Goal: Use online tool/utility: Utilize a website feature to perform a specific function

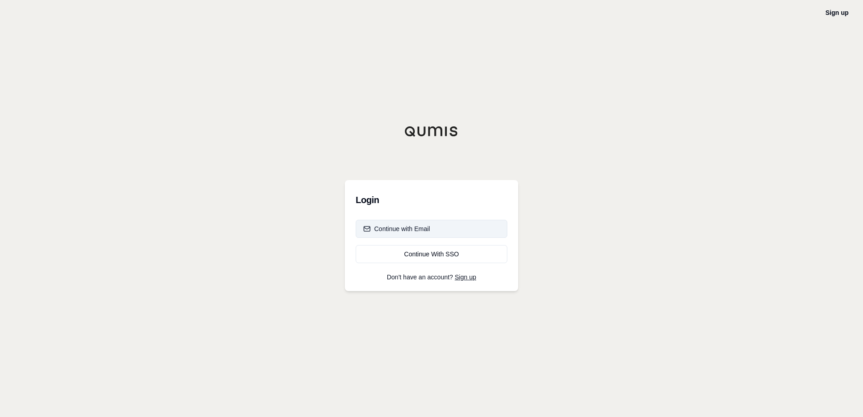
click at [409, 230] on div "Continue with Email" at bounding box center [396, 228] width 67 height 9
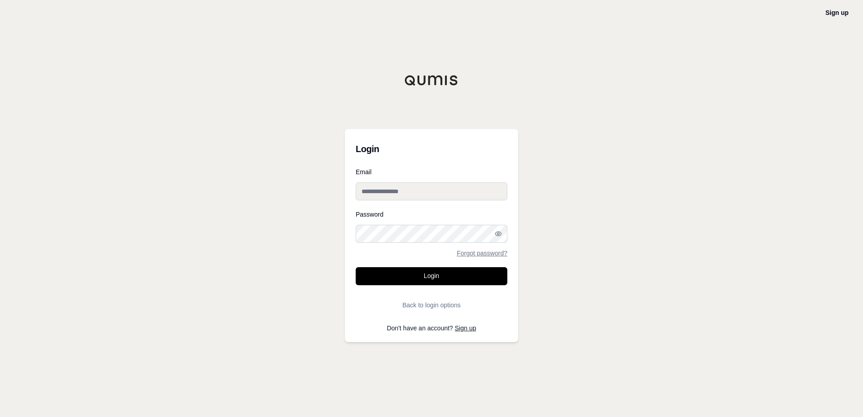
type input "**********"
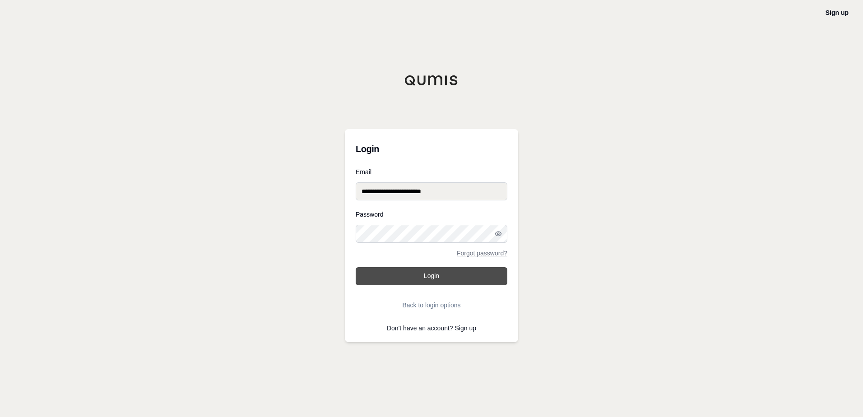
click at [395, 277] on button "Login" at bounding box center [432, 276] width 152 height 18
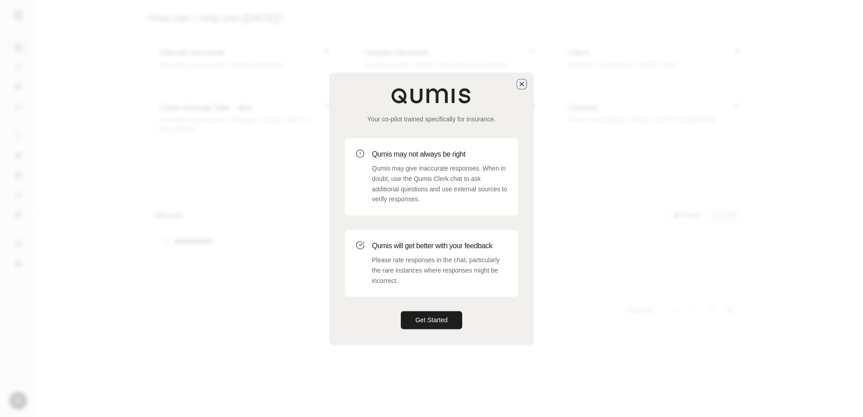
click at [522, 87] on icon "button" at bounding box center [521, 83] width 7 height 7
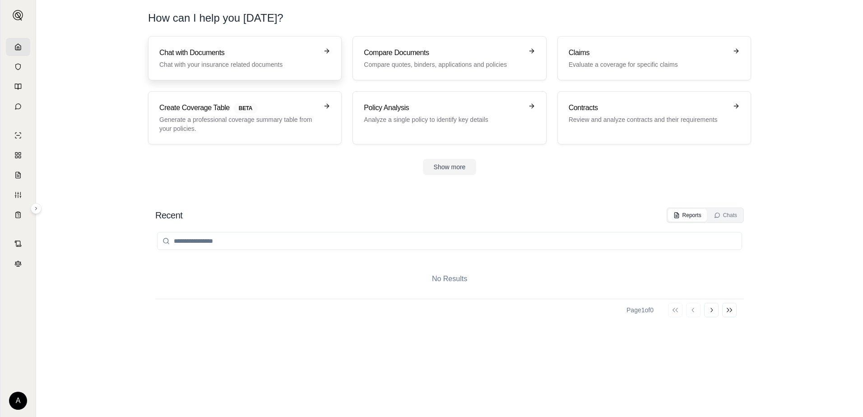
click at [177, 60] on p "Chat with your insurance related documents" at bounding box center [238, 64] width 158 height 9
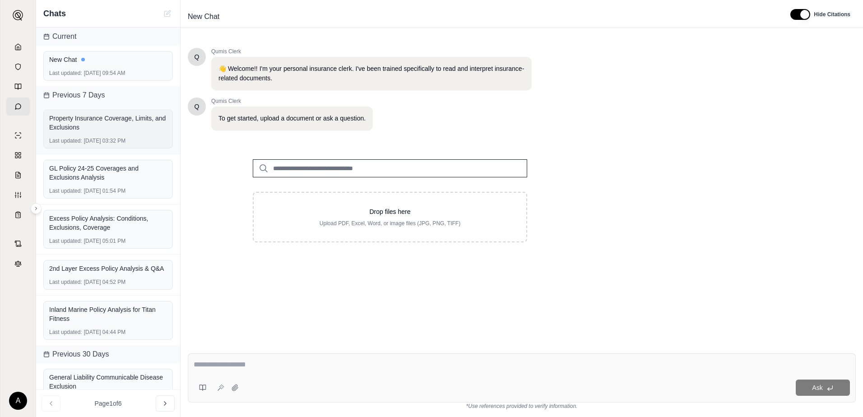
click at [82, 123] on div "Property Insurance Coverage, Limits, and Exclusions" at bounding box center [108, 123] width 118 height 18
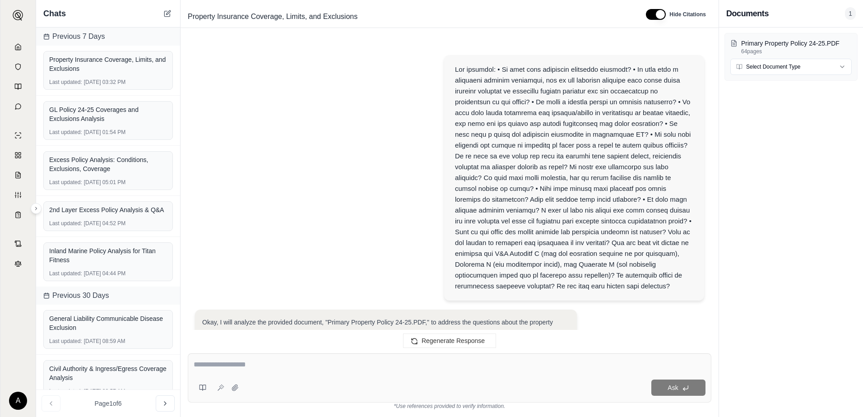
scroll to position [2019, 0]
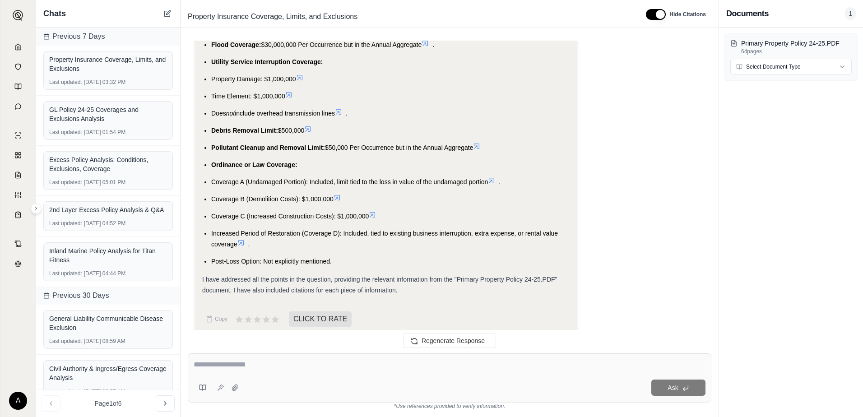
click at [339, 195] on icon at bounding box center [336, 197] width 5 height 5
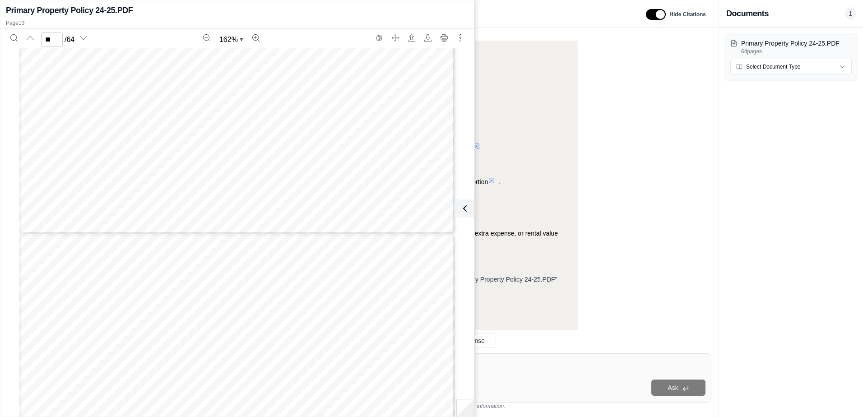
scroll to position [7413, 0]
type input "**"
click at [464, 209] on icon at bounding box center [465, 208] width 11 height 11
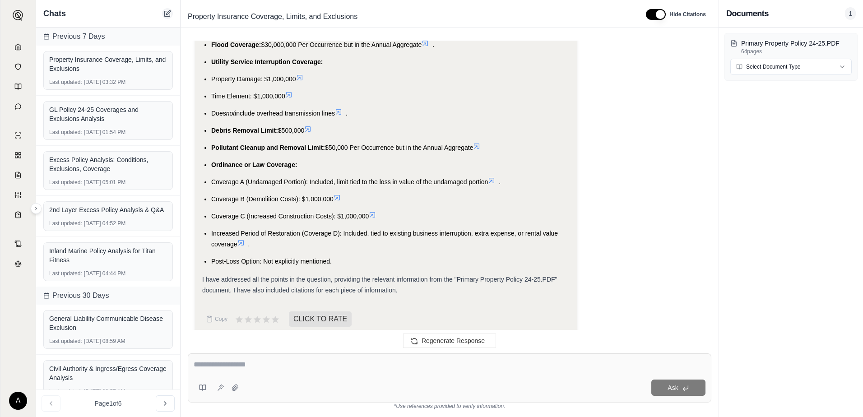
click at [163, 13] on button at bounding box center [167, 13] width 11 height 11
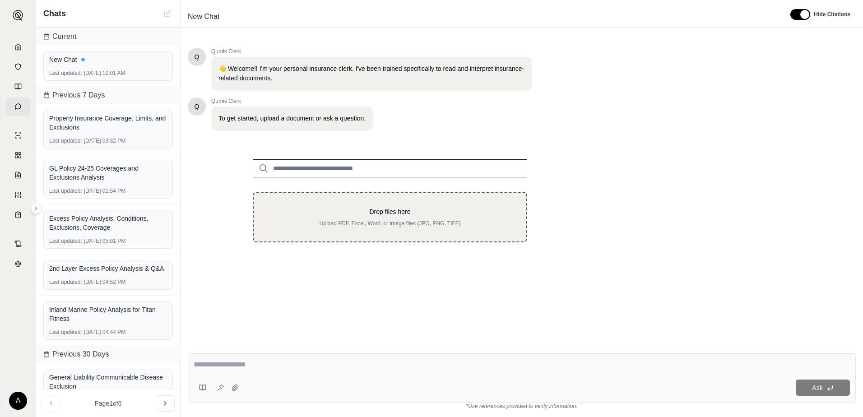
click at [344, 227] on p "Upload PDF, Excel, Word, or image files (JPG, PNG, TIFF)" at bounding box center [390, 223] width 244 height 7
click at [338, 210] on p "Drop files here" at bounding box center [390, 211] width 244 height 9
type input "**********"
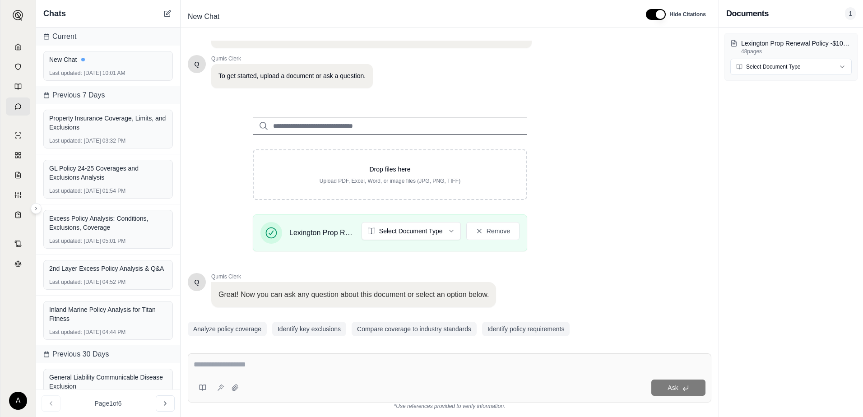
scroll to position [70, 0]
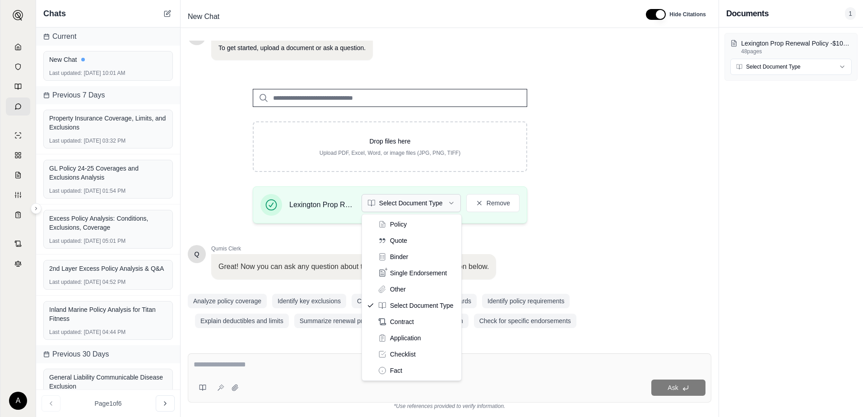
click at [412, 205] on html "A Chats Current New Chat Last updated: [DATE] 10:01 AM Previous 7 Days Property…" at bounding box center [431, 208] width 863 height 417
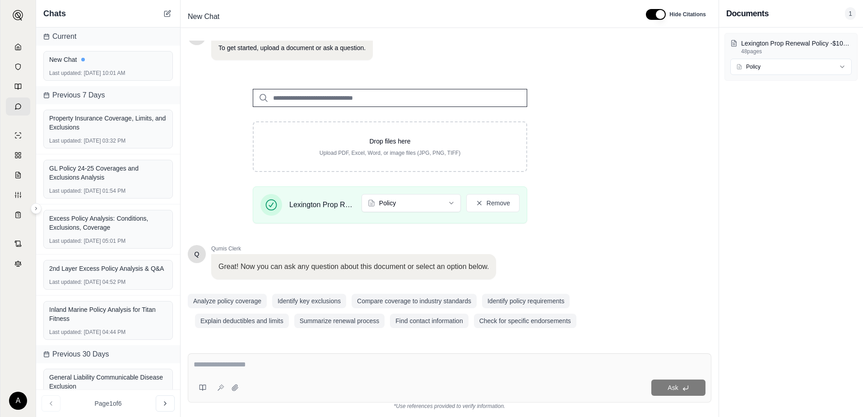
click at [228, 364] on textarea at bounding box center [450, 364] width 512 height 11
paste textarea "**********"
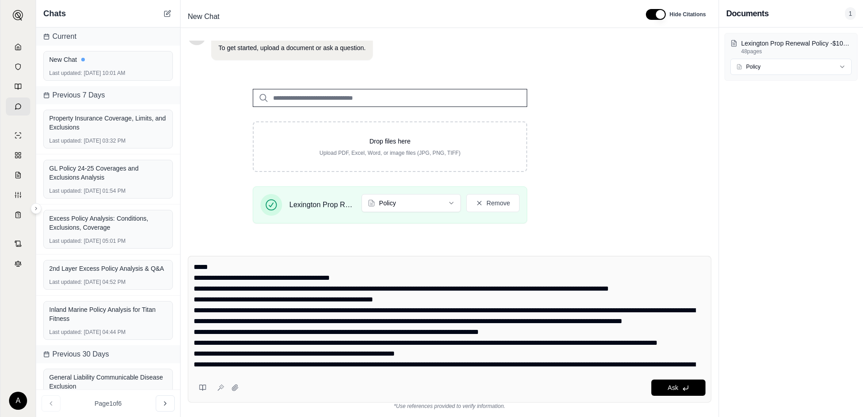
scroll to position [0, 0]
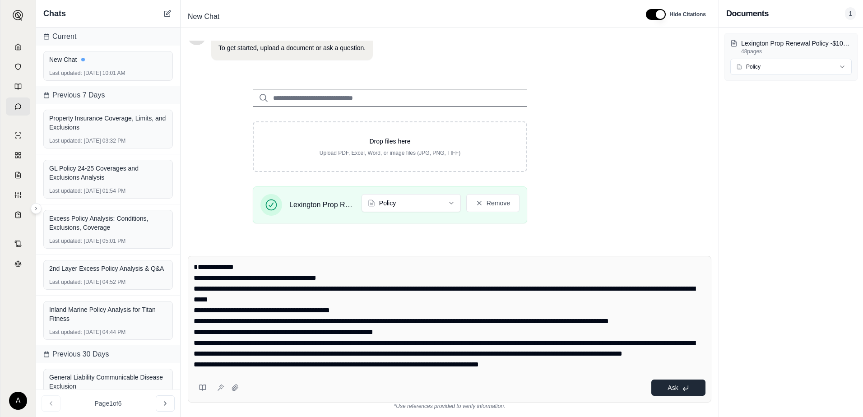
type textarea "**********"
click at [685, 385] on icon at bounding box center [685, 388] width 7 height 7
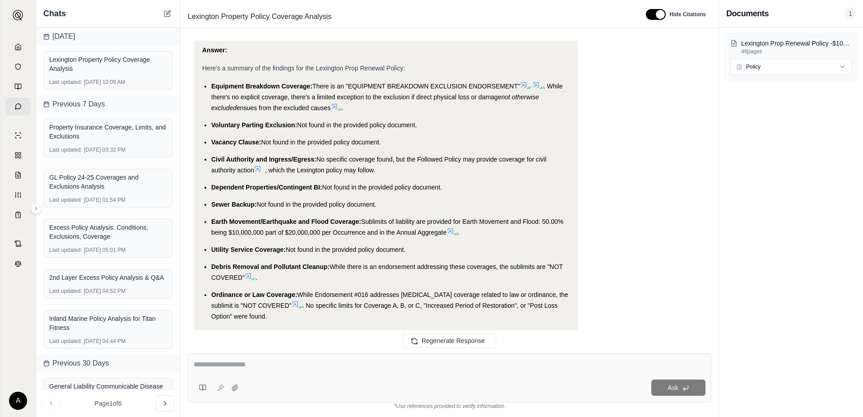
scroll to position [1148, 0]
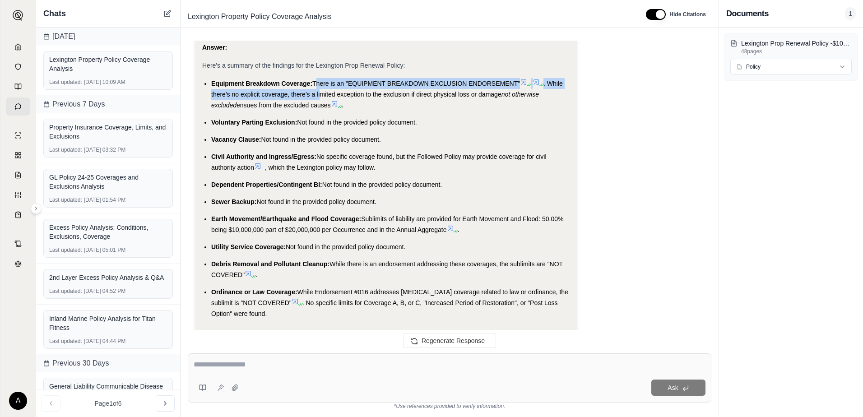
drag, startPoint x: 315, startPoint y: 94, endPoint x: 320, endPoint y: 106, distance: 12.9
click at [320, 106] on li "Equipment Breakdown Coverage: There is an "EQUIPMENT BREAKDOWN EXCLUSION ENDORS…" at bounding box center [390, 94] width 358 height 33
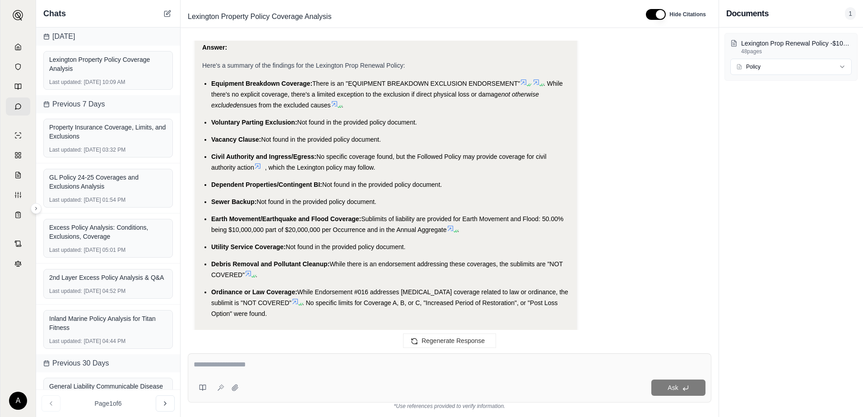
drag, startPoint x: 320, startPoint y: 106, endPoint x: 341, endPoint y: 100, distance: 21.5
click at [341, 100] on li "Equipment Breakdown Coverage: There is an "EQUIPMENT BREAKDOWN EXCLUSION ENDORS…" at bounding box center [390, 94] width 358 height 33
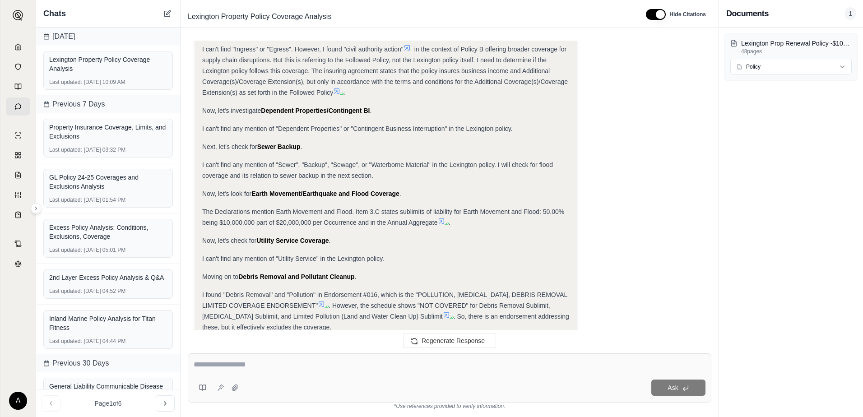
scroll to position [1193, 0]
